Goal: Task Accomplishment & Management: Complete application form

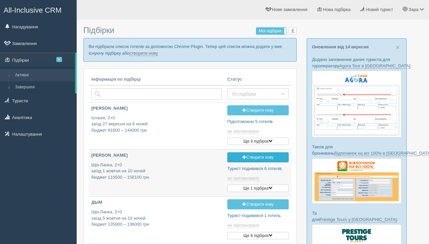
type input "2025-09-15 20:15"
click at [155, 55] on link "створити нову" at bounding box center [143, 53] width 28 height 5
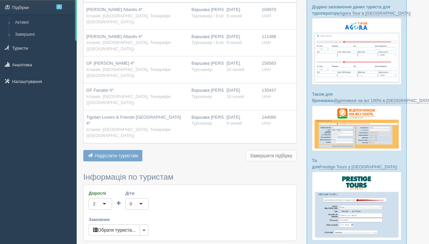
scroll to position [83, 0]
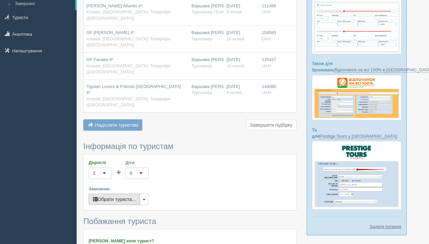
click at [126, 193] on button "Обрати туриста..." at bounding box center [114, 198] width 51 height 11
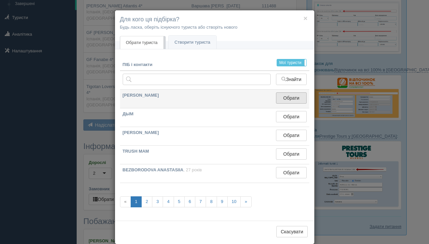
click at [281, 96] on button "Обрати" at bounding box center [291, 97] width 30 height 11
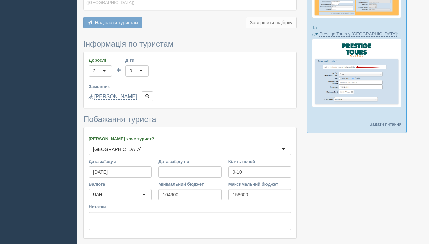
scroll to position [191, 0]
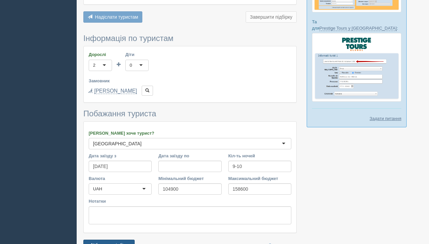
click at [112, 239] on button "Зберегти підбірку" at bounding box center [108, 244] width 51 height 11
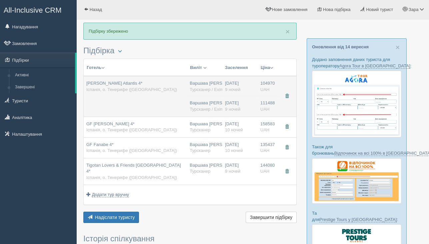
click at [158, 105] on td "[PERSON_NAME] Atlantis 4* Іспанія, о. Тенерифе ([GEOGRAPHIC_DATA])" at bounding box center [135, 96] width 103 height 41
type input "Melia Costa Atlantis 4*"
type input "[GEOGRAPHIC_DATA]"
type input "о. Тенерифе (Канары)"
type input "104970.00"
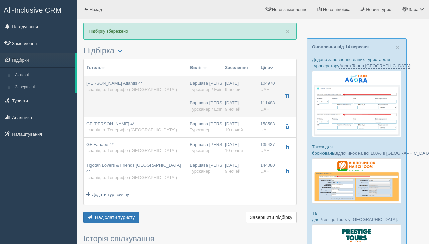
type input "Варшава Фредерік Шопен WAW"
type input "Тенеріфе Південний TFS"
type input "10:40"
type input "15:45"
type input "16:30"
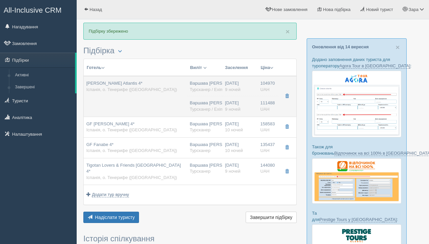
type input "23:00"
type input "9"
type input "Standard Double Standard Mountainview"
type input "BB"
type input "Турсканер / Exim PL"
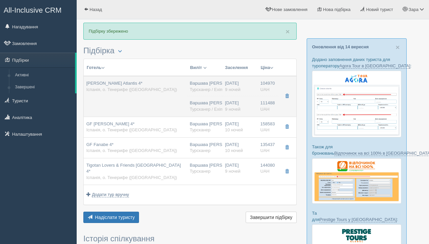
type input "https://crm.tat.ua/tf/tourscanner/offer/44032/2212783261071104"
type input "111488.00"
type input "Варшава Фредерік Шопен WAW"
type input "Тенеріфе Південний TFS"
type input "10:40"
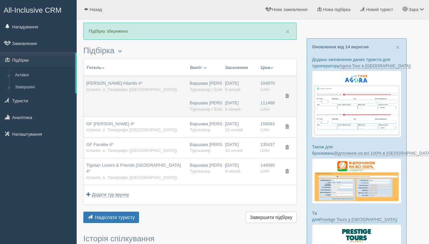
type input "15:45"
type input "16:30"
type input "23:00"
type input "9"
type input "Standard Double Standard Mountainview"
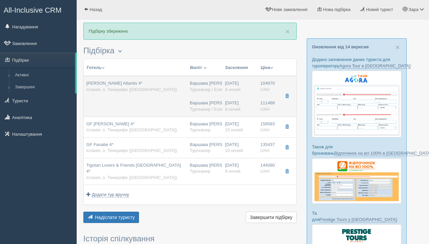
type input "HB"
type input "Турсканер / Exim PL"
type input "https://crm.tat.ua/tf/tourscanner/offer/44032/3902784001033290"
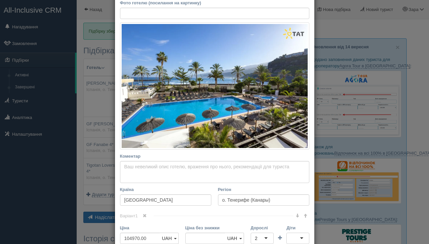
scroll to position [86, 0]
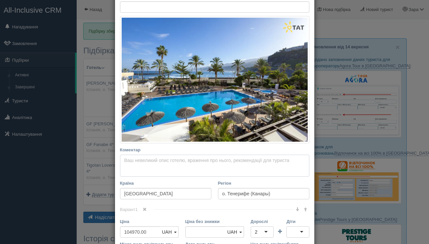
click at [126, 165] on textarea "Коментар Основний опис Додатковий опис Закріпити Збережено Необхідно вказати на…" at bounding box center [214, 166] width 189 height 22
click at [124, 161] on textarea "Тут в стоимости не включен багаж, орентир 5000грн на человека в обе стороны." at bounding box center [214, 166] width 189 height 22
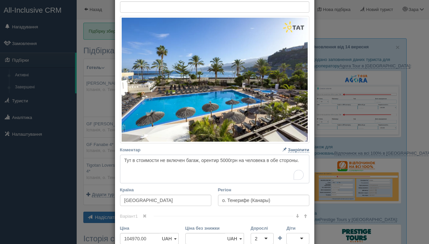
click at [127, 159] on textarea "Тут в стоимости не включен багаж, орентир 5000грн на человека в обе стороны." at bounding box center [214, 169] width 189 height 29
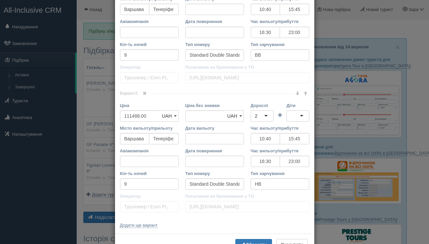
scroll to position [361, 0]
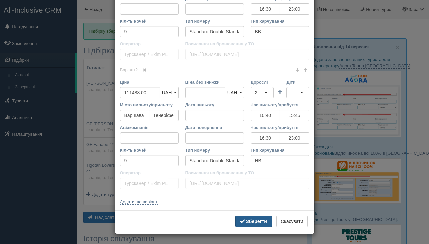
type textarea "Этот отель находиться на севере острова. Тут в стоимости не включен багаж, орен…"
click at [255, 221] on b "Зберегти" at bounding box center [256, 220] width 21 height 5
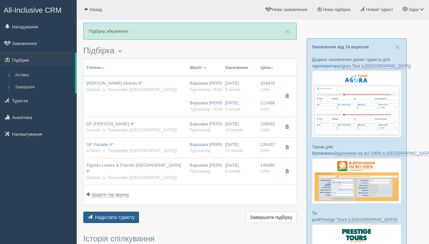
click at [133, 214] on span "Надіслати туристу" at bounding box center [115, 216] width 40 height 5
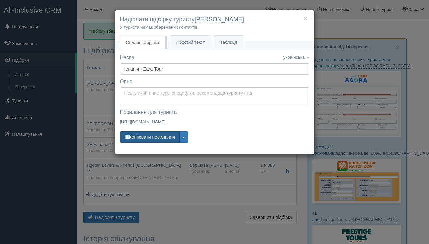
click at [165, 135] on button "Копіювати посилання" at bounding box center [150, 136] width 60 height 11
click at [164, 136] on button "Копіювати посилання" at bounding box center [150, 136] width 60 height 11
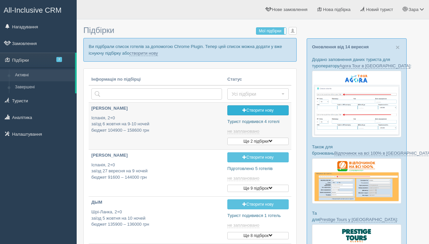
click at [266, 110] on link "Створити нову" at bounding box center [257, 110] width 61 height 10
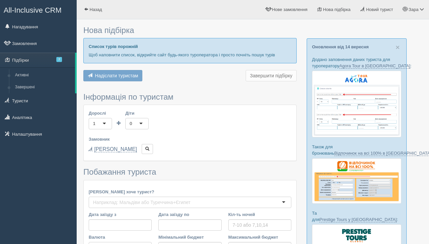
type input "9-10"
type input "102200"
type input "164900"
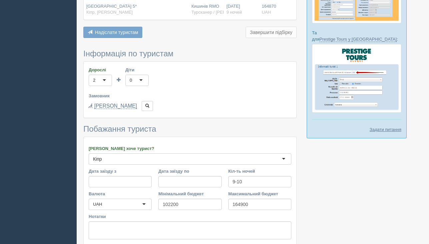
scroll to position [236, 0]
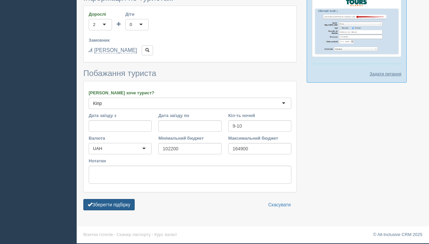
click at [119, 201] on button "Зберегти підбірку" at bounding box center [108, 204] width 51 height 11
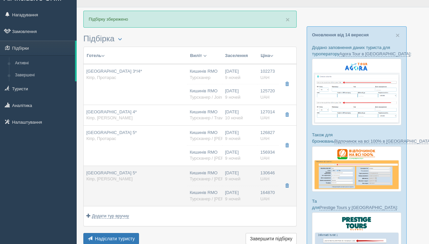
scroll to position [19, 0]
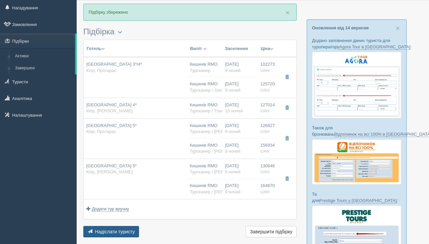
click at [111, 233] on span "Надіслати туристу" at bounding box center [115, 231] width 40 height 5
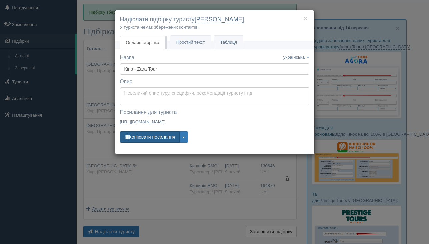
click at [167, 139] on button "Копіювати посилання" at bounding box center [150, 136] width 60 height 11
click at [307, 20] on h4 "Надіслати підбірку туристу [GEOGRAPHIC_DATA][PERSON_NAME]" at bounding box center [214, 19] width 189 height 9
click at [305, 19] on button "×" at bounding box center [305, 18] width 4 height 7
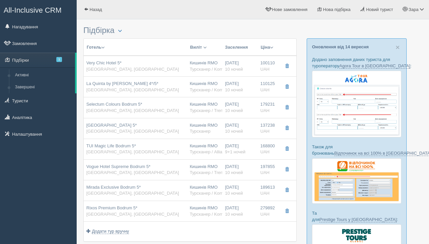
scroll to position [88, 0]
